Goal: Information Seeking & Learning: Learn about a topic

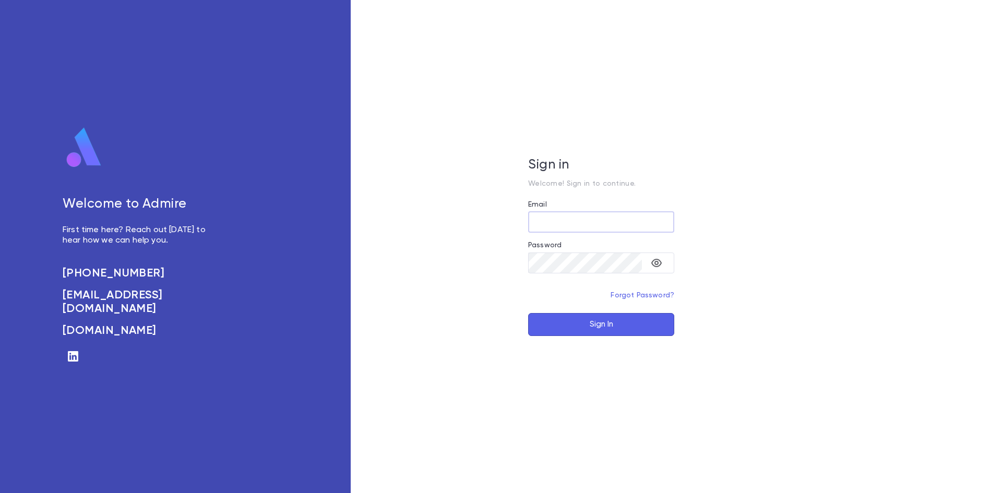
type input "**********"
click at [583, 318] on button "Sign In" at bounding box center [601, 324] width 146 height 23
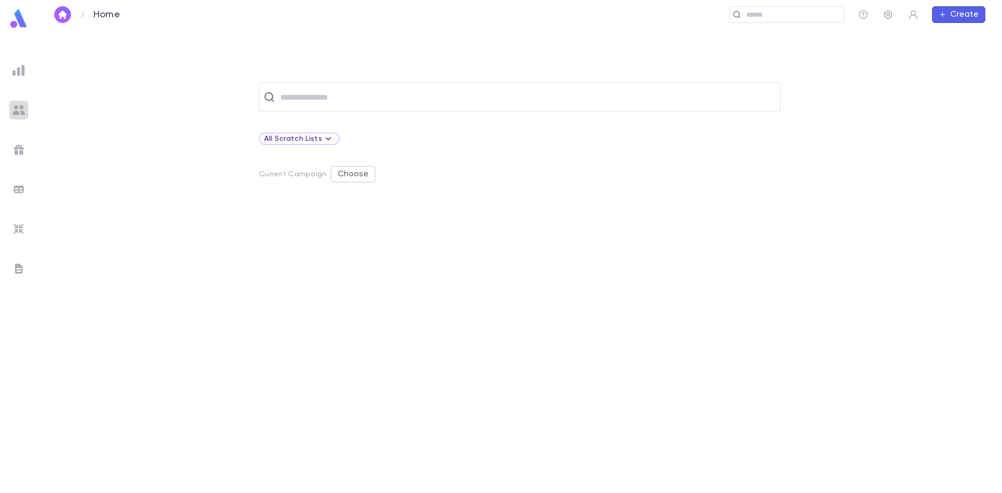
click at [17, 101] on div at bounding box center [18, 110] width 19 height 19
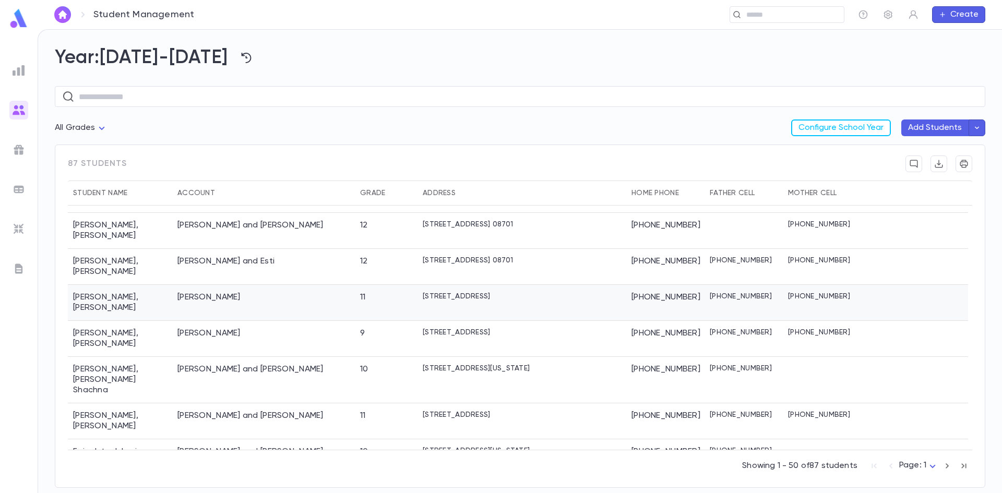
scroll to position [417, 0]
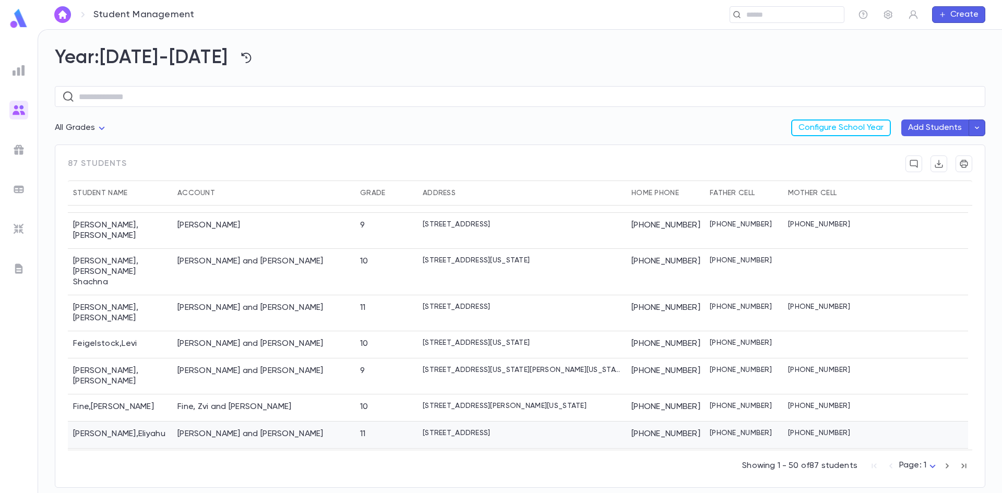
click at [302, 421] on div "[PERSON_NAME] and [PERSON_NAME]" at bounding box center [263, 434] width 183 height 27
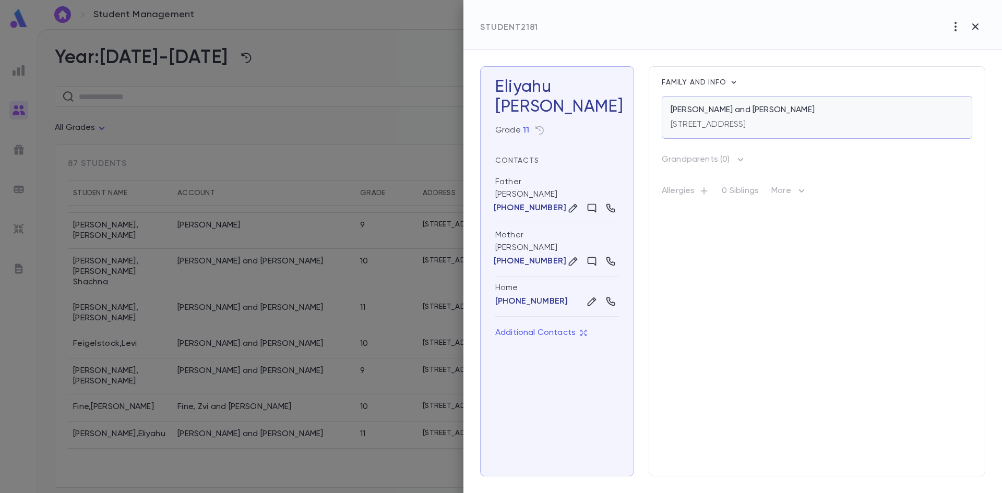
click at [854, 111] on div "[PERSON_NAME] and [PERSON_NAME]" at bounding box center [816, 110] width 293 height 10
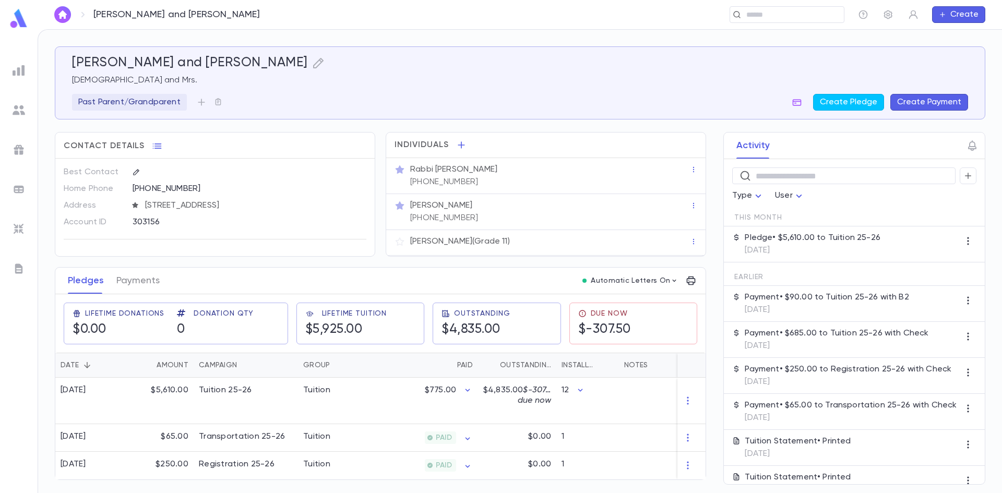
click at [881, 336] on p "Payment • $685.00 to Tuition 25-26 with Check" at bounding box center [836, 333] width 184 height 10
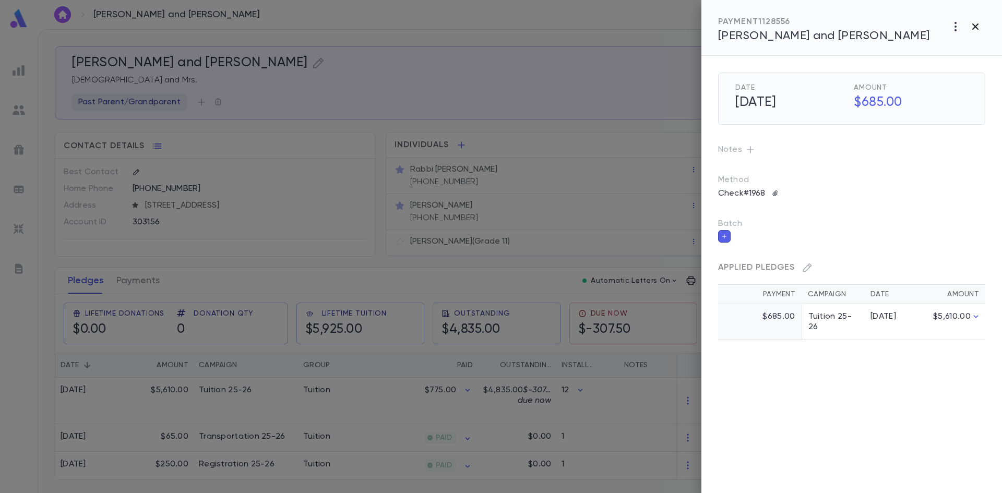
click at [974, 23] on icon "button" at bounding box center [975, 26] width 13 height 13
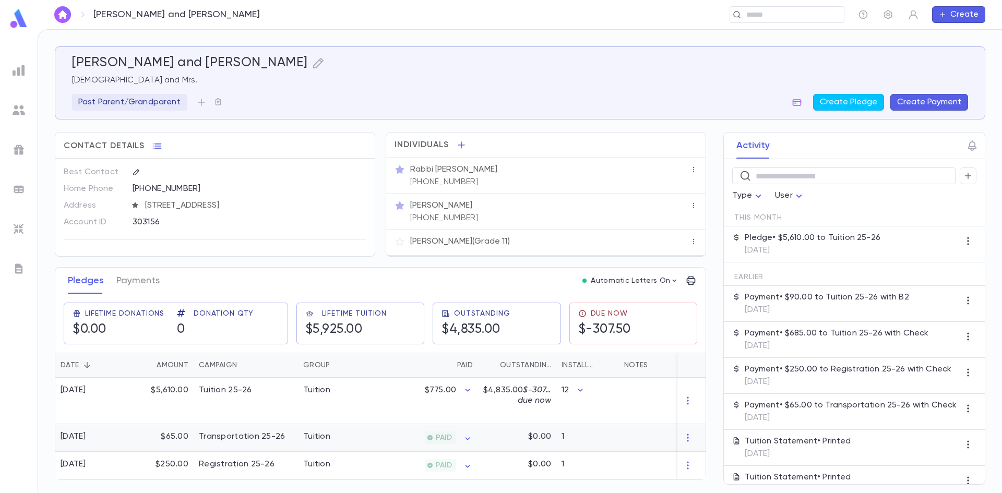
click at [328, 436] on div "Tuition" at bounding box center [316, 436] width 27 height 10
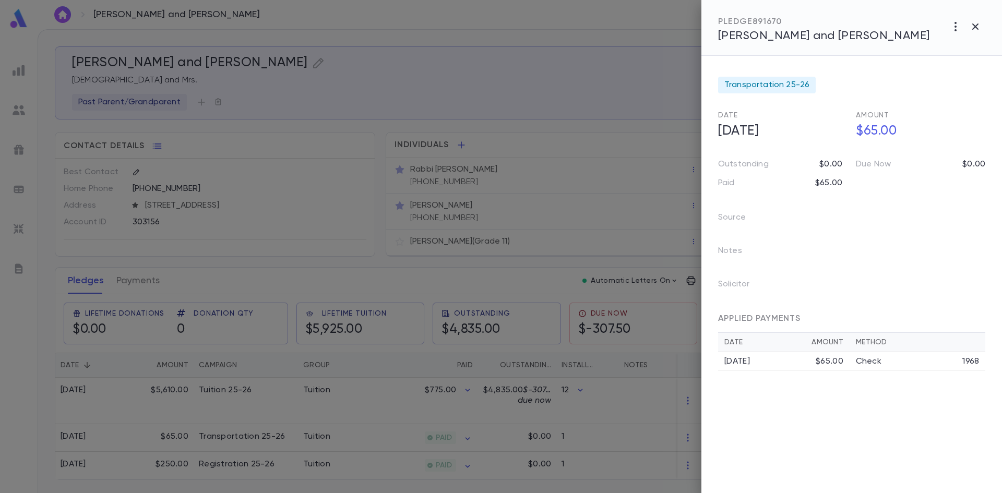
click at [488, 79] on div at bounding box center [501, 246] width 1002 height 493
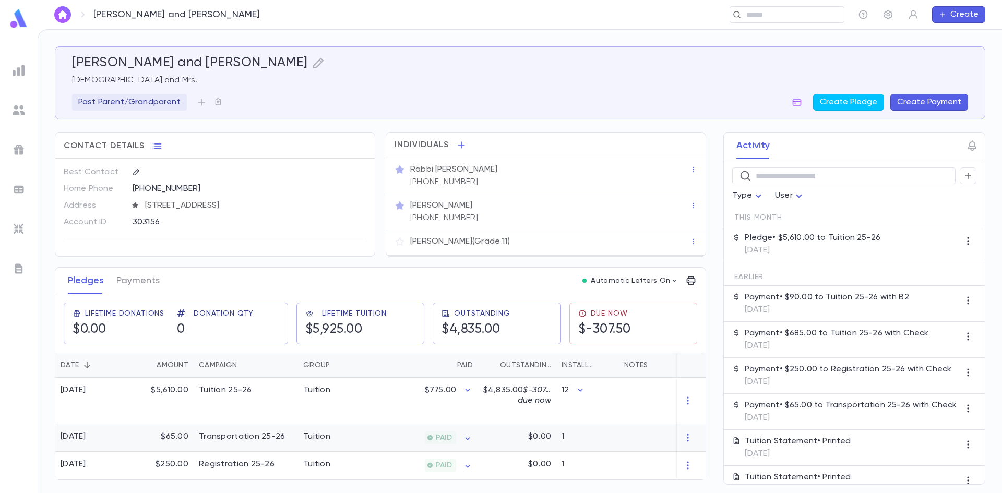
click at [236, 435] on div "Transportation 25-26" at bounding box center [242, 436] width 87 height 10
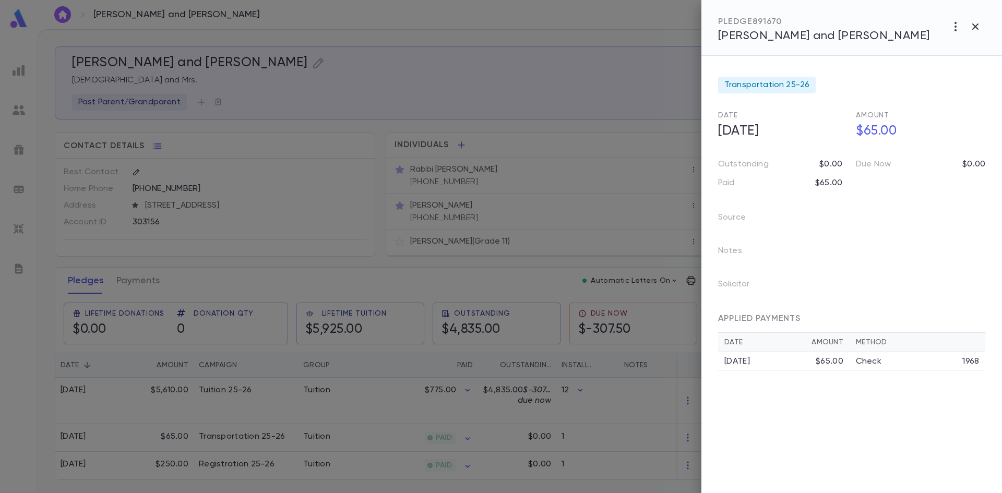
click at [911, 418] on div "Transportation 25-26 Date 8/28/2025 Amount $65.00 Outstanding $0.00 Due Now $0.…" at bounding box center [851, 274] width 300 height 437
click at [236, 254] on div at bounding box center [501, 246] width 1002 height 493
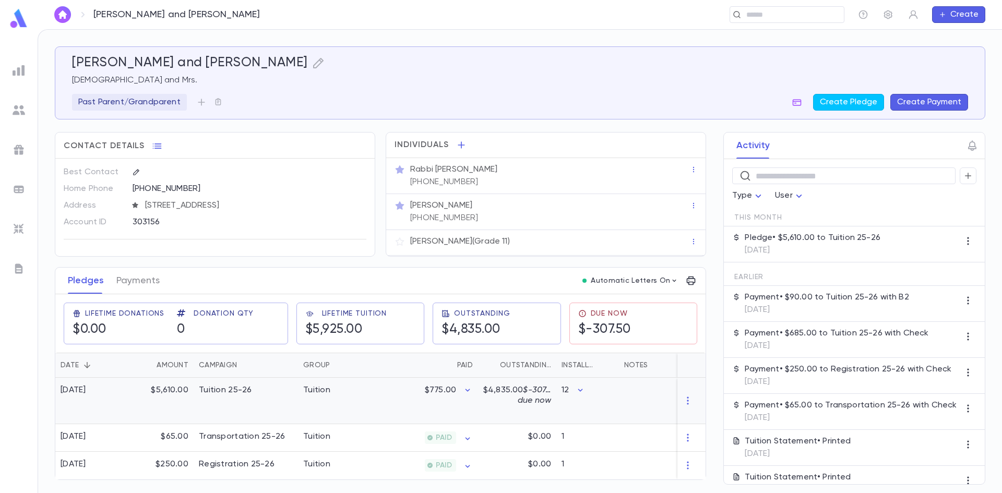
click at [268, 395] on div "Tuition 25-26" at bounding box center [246, 401] width 104 height 46
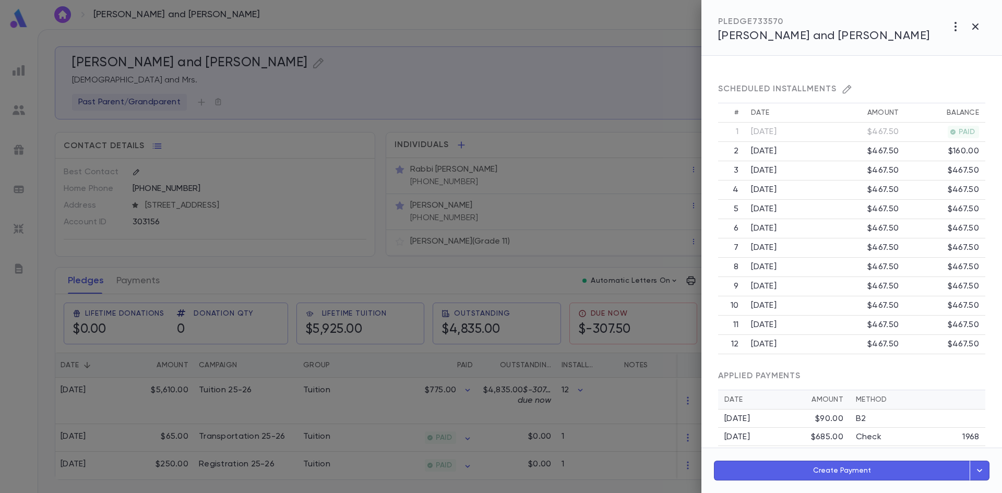
scroll to position [303, 0]
